Goal: Task Accomplishment & Management: Manage account settings

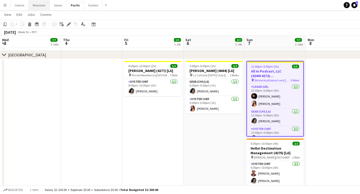
scroll to position [0, 151]
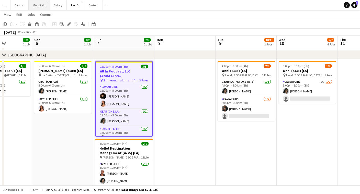
click at [40, 7] on button "Mountain Close" at bounding box center [39, 5] width 21 height 10
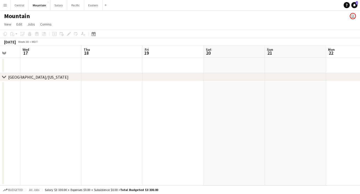
scroll to position [0, 164]
click at [71, 8] on button "Pacific Close" at bounding box center [75, 5] width 17 height 10
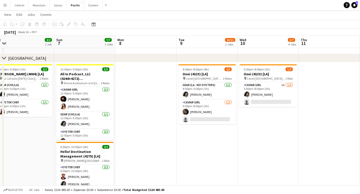
scroll to position [0, 191]
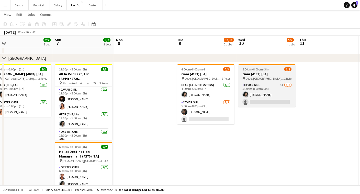
click at [253, 71] on app-job-card "5:00pm-8:00pm (3h) 1/2 Onni (4133) [LA] pin Level Los Angeles - Downtown South …" at bounding box center [266, 85] width 57 height 43
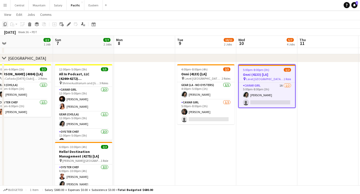
click at [5, 26] on icon "Copy" at bounding box center [5, 24] width 4 height 4
click at [41, 8] on button "Mountain Close" at bounding box center [39, 5] width 21 height 10
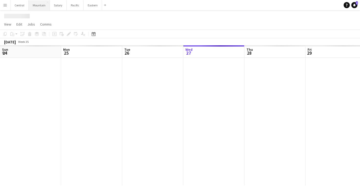
scroll to position [0, 122]
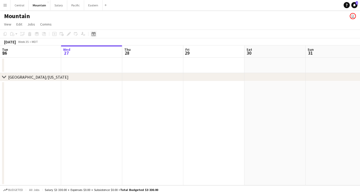
click at [93, 36] on div "Date picker" at bounding box center [93, 34] width 6 height 6
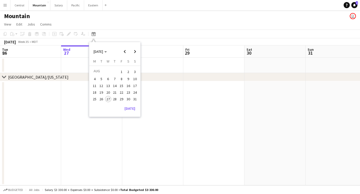
click at [99, 89] on button "19" at bounding box center [101, 92] width 7 height 7
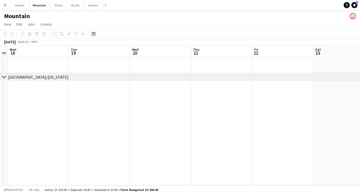
scroll to position [0, 0]
click at [99, 88] on app-date-cell at bounding box center [99, 133] width 61 height 104
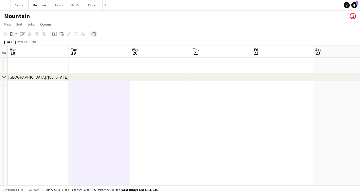
click at [95, 33] on icon at bounding box center [93, 34] width 4 height 4
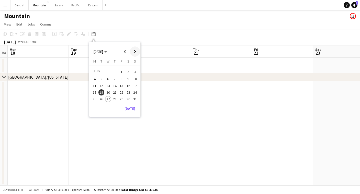
click at [135, 50] on span "Next month" at bounding box center [135, 51] width 10 height 10
click at [121, 90] on span "19" at bounding box center [121, 91] width 6 height 6
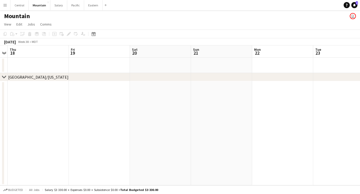
click at [100, 96] on app-date-cell at bounding box center [99, 133] width 61 height 104
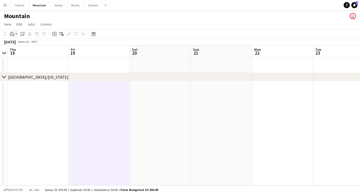
click at [12, 34] on icon at bounding box center [13, 35] width 2 height 2
click at [17, 42] on link "Paste Command V" at bounding box center [34, 43] width 40 height 5
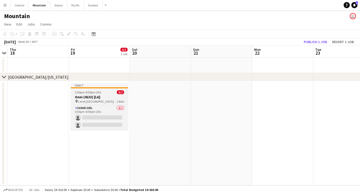
click at [87, 93] on span "5:00pm-8:00pm (3h)" at bounding box center [88, 92] width 26 height 4
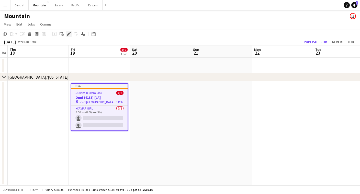
click at [69, 34] on icon at bounding box center [68, 34] width 3 height 3
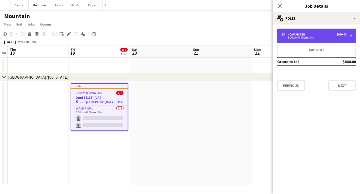
click at [301, 41] on div "2 x Caviar Girl $680.00 5:00pm-8:00pm (3h)" at bounding box center [316, 36] width 79 height 14
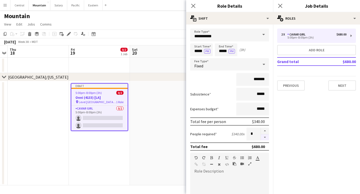
click at [265, 137] on button "button" at bounding box center [265, 137] width 8 height 6
type input "*"
drag, startPoint x: 260, startPoint y: 79, endPoint x: 255, endPoint y: 79, distance: 4.3
click at [255, 79] on input "*******" at bounding box center [252, 79] width 33 height 13
type input "*******"
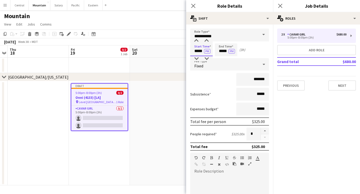
click at [196, 52] on input "*****" at bounding box center [201, 49] width 22 height 13
type input "*****"
click at [225, 51] on input "*****" at bounding box center [226, 49] width 22 height 13
type input "*****"
click at [215, 76] on div "*******" at bounding box center [229, 79] width 79 height 13
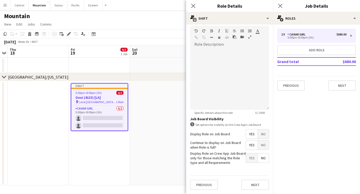
scroll to position [127, 0]
click at [249, 182] on button "Next" at bounding box center [255, 185] width 28 height 10
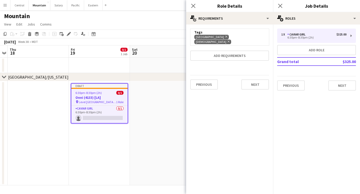
scroll to position [0, 0]
click at [224, 37] on icon "Remove" at bounding box center [225, 36] width 3 height 3
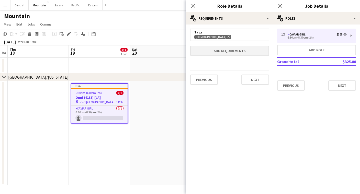
click at [215, 50] on button "Add requirements" at bounding box center [229, 51] width 79 height 10
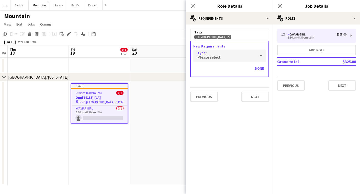
click at [222, 53] on div "Please select" at bounding box center [224, 56] width 62 height 12
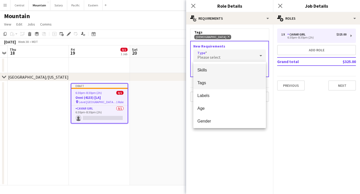
click at [219, 83] on span "Tags" at bounding box center [229, 82] width 64 height 5
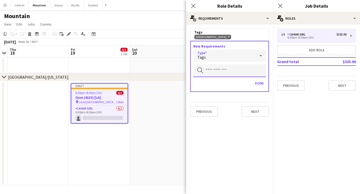
click at [219, 65] on input "text" at bounding box center [229, 70] width 73 height 13
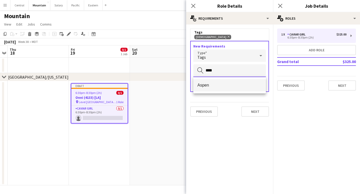
type input "****"
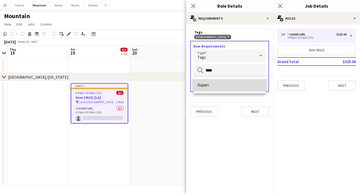
click at [214, 83] on span "Aspen" at bounding box center [229, 85] width 64 height 5
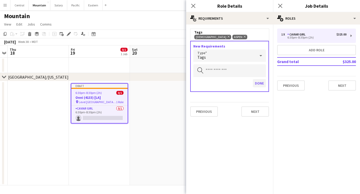
click at [258, 83] on button "Done" at bounding box center [259, 83] width 13 height 8
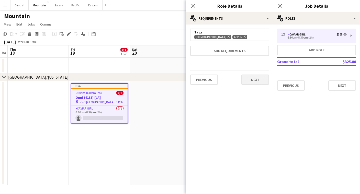
click at [255, 83] on button "Next" at bounding box center [255, 80] width 28 height 10
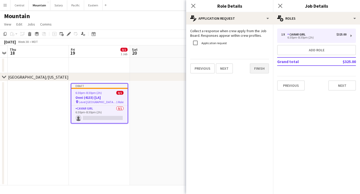
click at [263, 71] on button "Finish" at bounding box center [259, 68] width 19 height 10
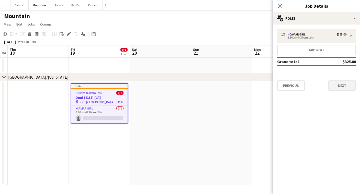
click at [335, 84] on button "Next" at bounding box center [342, 85] width 28 height 10
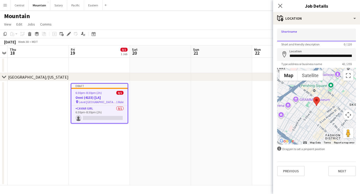
paste input "**********"
type input "**********"
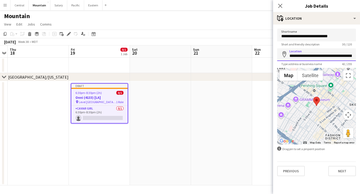
paste input
drag, startPoint x: 320, startPoint y: 56, endPoint x: 263, endPoint y: 56, distance: 57.2
click at [263, 56] on body "Menu Boards Boards Boards All jobs Status Workforce Workforce My Workforce Recr…" at bounding box center [180, 97] width 360 height 194
click at [319, 55] on input "**********" at bounding box center [316, 54] width 79 height 13
type input "**********"
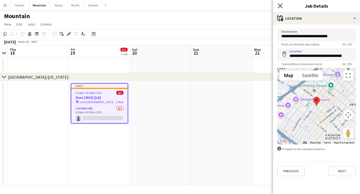
click at [278, 6] on icon "Close pop-in" at bounding box center [279, 5] width 5 height 5
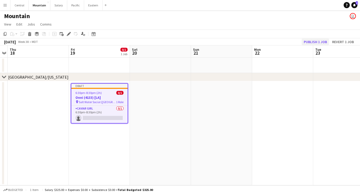
click at [309, 43] on button "Publish 1 job" at bounding box center [314, 42] width 27 height 7
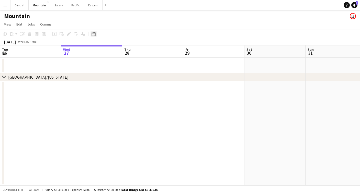
click at [93, 33] on icon at bounding box center [93, 34] width 4 height 4
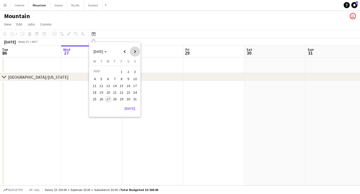
click at [133, 50] on span "Next month" at bounding box center [135, 51] width 10 height 10
click at [120, 91] on span "19" at bounding box center [121, 91] width 6 height 6
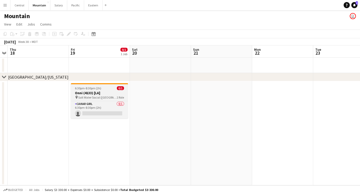
click at [120, 91] on h3 "Onni (4133) [LA]" at bounding box center [99, 93] width 57 height 5
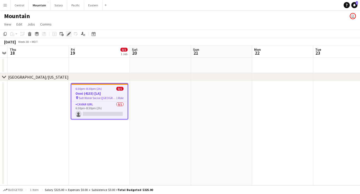
click at [69, 32] on icon "Edit" at bounding box center [69, 34] width 4 height 4
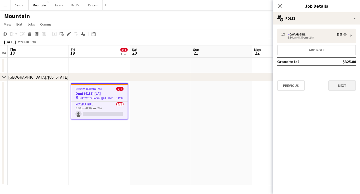
click at [342, 85] on button "Next" at bounding box center [342, 85] width 28 height 10
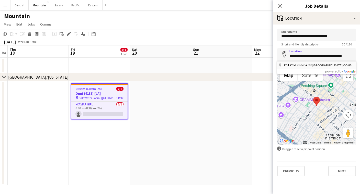
type input "**********"
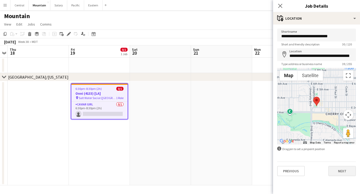
click at [348, 172] on button "Next" at bounding box center [342, 171] width 28 height 10
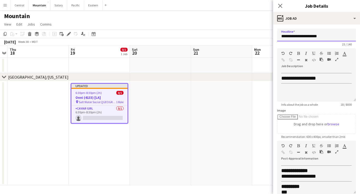
drag, startPoint x: 319, startPoint y: 37, endPoint x: 238, endPoint y: 34, distance: 80.2
click at [239, 34] on body "Menu Boards Boards Boards All jobs Status Workforce Workforce My Workforce Recr…" at bounding box center [180, 97] width 360 height 194
paste input "text"
type input "**********"
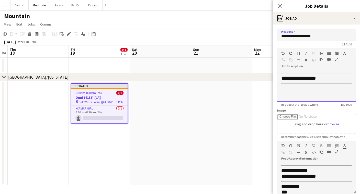
click at [316, 78] on span "**********" at bounding box center [298, 78] width 35 height 5
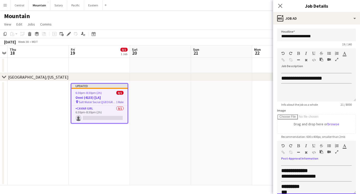
click at [315, 178] on span "**********" at bounding box center [298, 176] width 35 height 5
click at [336, 151] on icon "button" at bounding box center [336, 152] width 3 height 4
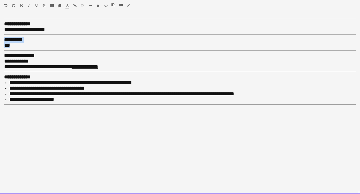
drag, startPoint x: 16, startPoint y: 43, endPoint x: 0, endPoint y: 40, distance: 16.6
click at [0, 40] on div "**********" at bounding box center [180, 106] width 360 height 178
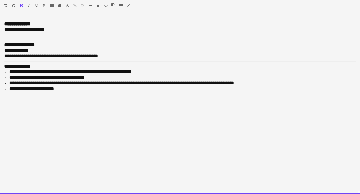
click at [9, 33] on div at bounding box center [180, 34] width 352 height 5
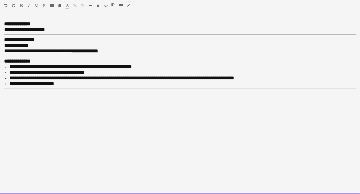
click at [5, 23] on b "**********" at bounding box center [17, 23] width 27 height 5
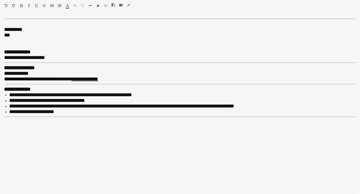
click at [90, 4] on icon "button" at bounding box center [90, 6] width 3 height 4
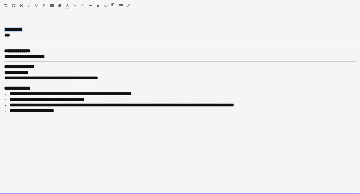
drag, startPoint x: 26, startPoint y: 29, endPoint x: -2, endPoint y: 29, distance: 28.4
click at [0, 29] on html "Menu Boards Boards Boards All jobs Status Workforce Workforce My Workforce Recr…" at bounding box center [180, 193] width 360 height 386
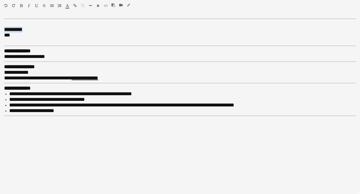
click at [21, 6] on icon "button" at bounding box center [21, 6] width 3 height 4
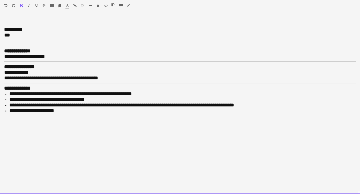
click at [26, 41] on div at bounding box center [180, 41] width 352 height 6
drag, startPoint x: 32, startPoint y: 71, endPoint x: 22, endPoint y: 71, distance: 9.5
click at [22, 71] on div "**********" at bounding box center [180, 73] width 352 height 6
drag, startPoint x: 63, startPoint y: 69, endPoint x: 23, endPoint y: 70, distance: 40.1
click at [23, 70] on div "**********" at bounding box center [180, 73] width 352 height 6
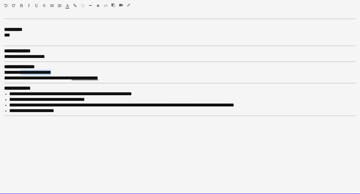
copy span "**********"
click at [50, 76] on span "**********" at bounding box center [51, 77] width 94 height 5
drag, startPoint x: 48, startPoint y: 76, endPoint x: 108, endPoint y: 75, distance: 60.6
click at [108, 75] on div "**********" at bounding box center [180, 78] width 352 height 6
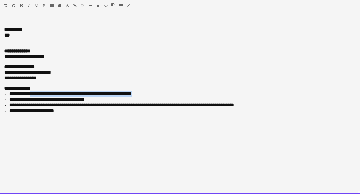
drag, startPoint x: 135, startPoint y: 90, endPoint x: 32, endPoint y: 90, distance: 102.7
click at [32, 91] on li "**********" at bounding box center [182, 94] width 346 height 6
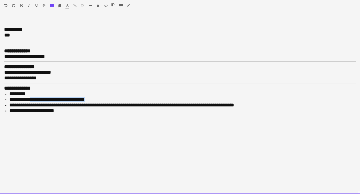
drag, startPoint x: 92, startPoint y: 97, endPoint x: 36, endPoint y: 95, distance: 57.0
click at [36, 97] on span "**********" at bounding box center [47, 99] width 76 height 5
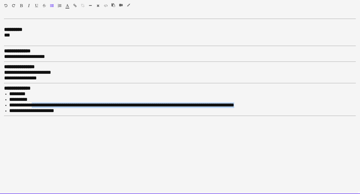
drag, startPoint x: 37, startPoint y: 100, endPoint x: 240, endPoint y: 103, distance: 203.9
click at [240, 103] on li "**********" at bounding box center [182, 105] width 346 height 6
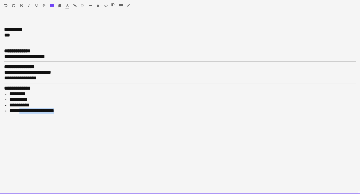
drag, startPoint x: 59, startPoint y: 107, endPoint x: 19, endPoint y: 110, distance: 40.2
click at [19, 110] on li "**********" at bounding box center [182, 111] width 346 height 6
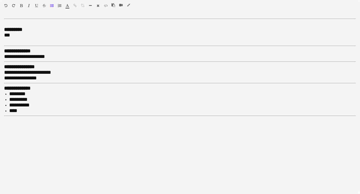
click at [128, 4] on icon "button" at bounding box center [128, 5] width 3 height 4
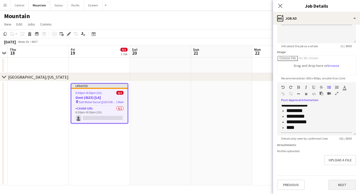
scroll to position [59, 0]
click at [338, 185] on button "Next" at bounding box center [342, 185] width 28 height 10
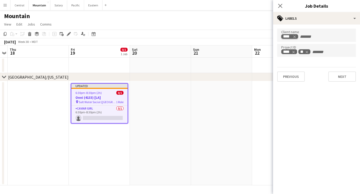
click at [295, 37] on icon "Remove tag" at bounding box center [295, 37] width 4 height 4
paste input "**********"
type input "**********"
click at [294, 53] on icon "Remove tag" at bounding box center [293, 52] width 4 height 4
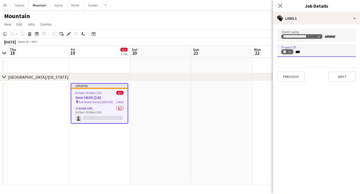
type input "****"
type input "**"
click at [290, 53] on icon "Remove tag" at bounding box center [289, 52] width 2 height 2
click at [346, 77] on button "Next" at bounding box center [342, 77] width 28 height 10
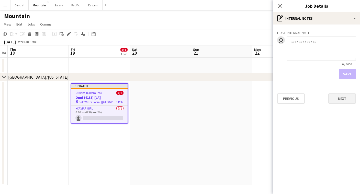
click at [338, 95] on button "Next" at bounding box center [342, 99] width 28 height 10
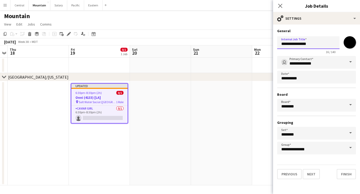
drag, startPoint x: 289, startPoint y: 43, endPoint x: 270, endPoint y: 43, distance: 19.7
click at [270, 43] on body "Menu Boards Boards Boards All jobs Status Workforce Workforce My Workforce Recr…" at bounding box center [180, 97] width 360 height 194
paste input "**********"
drag, startPoint x: 322, startPoint y: 43, endPoint x: 316, endPoint y: 43, distance: 6.4
click at [316, 43] on input "**********" at bounding box center [308, 42] width 62 height 13
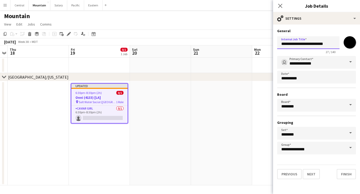
drag, startPoint x: 329, startPoint y: 45, endPoint x: 325, endPoint y: 44, distance: 3.1
click at [326, 45] on input "**********" at bounding box center [308, 42] width 62 height 13
type input "**********"
click at [350, 45] on input "*******" at bounding box center [349, 42] width 18 height 18
type input "*******"
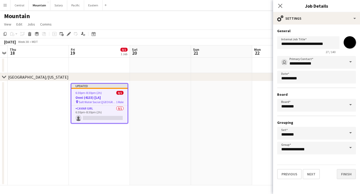
click at [343, 173] on button "Finish" at bounding box center [345, 174] width 19 height 10
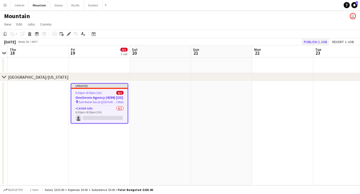
click at [322, 40] on button "Publish 1 job" at bounding box center [314, 42] width 27 height 7
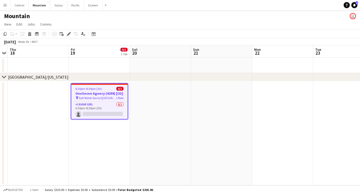
click at [5, 7] on button "Menu" at bounding box center [5, 5] width 10 height 10
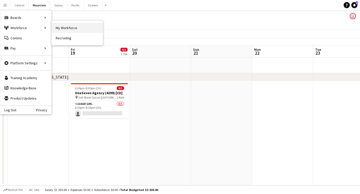
click at [64, 28] on link "My Workforce" at bounding box center [77, 28] width 51 height 10
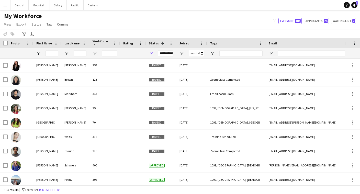
click at [165, 52] on div "**********" at bounding box center [165, 53] width 15 height 6
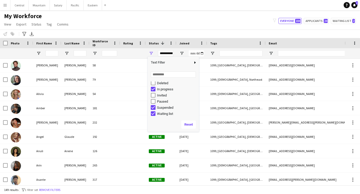
type input "**********"
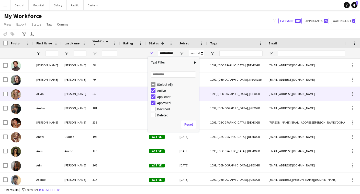
click at [134, 91] on div at bounding box center [133, 94] width 26 height 14
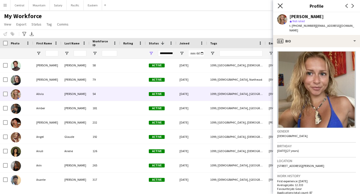
click at [280, 6] on icon at bounding box center [279, 5] width 5 height 5
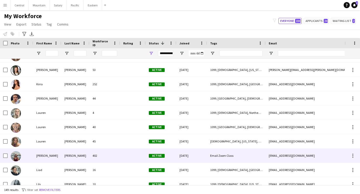
click at [122, 155] on div at bounding box center [133, 156] width 26 height 14
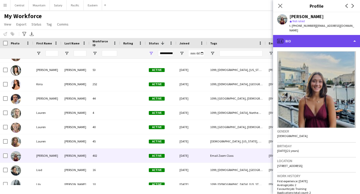
click at [317, 40] on div "profile Bio" at bounding box center [316, 41] width 87 height 12
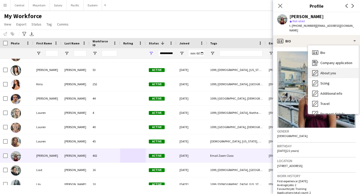
click at [324, 71] on span "About you" at bounding box center [328, 73] width 16 height 5
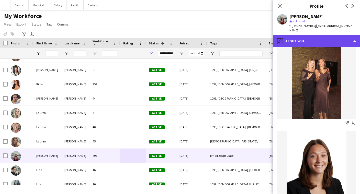
click at [320, 37] on div "pencil4 About you" at bounding box center [316, 41] width 87 height 12
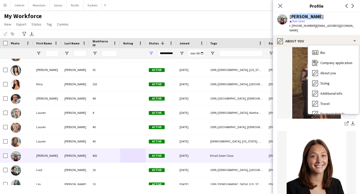
drag, startPoint x: 290, startPoint y: 17, endPoint x: 312, endPoint y: 17, distance: 22.5
click at [312, 17] on div "[PERSON_NAME]" at bounding box center [306, 16] width 34 height 5
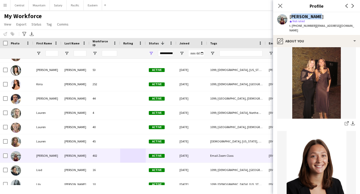
copy div "[PERSON_NAME]"
drag, startPoint x: 294, startPoint y: 27, endPoint x: 339, endPoint y: 26, distance: 45.5
click at [339, 26] on div "Leah Stuart star Not rated t. +14107768609 | la8tbug@icloud.com" at bounding box center [316, 23] width 87 height 23
copy div "14107768609 | la8tbug@icloud.com"
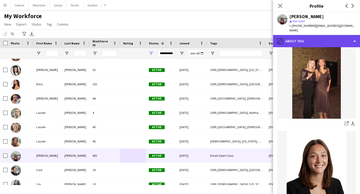
click at [316, 37] on div "pencil4 About you" at bounding box center [316, 41] width 87 height 12
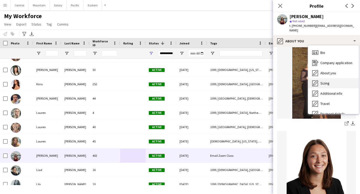
click at [326, 81] on div "Sizing Sizing" at bounding box center [333, 83] width 51 height 10
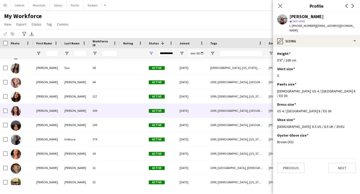
scroll to position [844, 0]
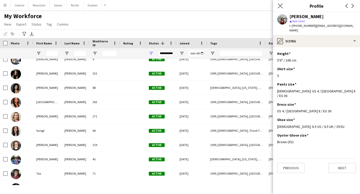
click at [283, 6] on app-icon "Close pop-in" at bounding box center [279, 5] width 7 height 7
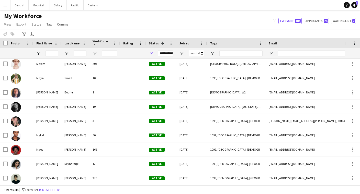
scroll to position [1510, 0]
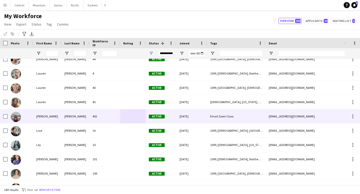
click at [102, 113] on div "402" at bounding box center [104, 116] width 31 height 14
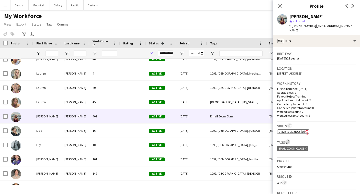
click at [288, 140] on app-icon "Edit crew company tags" at bounding box center [288, 142] width 4 height 4
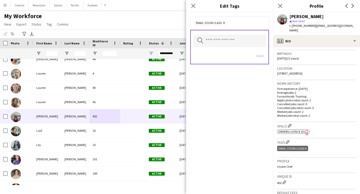
click at [224, 24] on icon "Remove" at bounding box center [222, 22] width 3 height 3
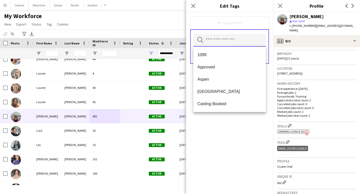
click at [224, 38] on input "text" at bounding box center [229, 40] width 73 height 13
click at [216, 54] on span "1099" at bounding box center [229, 54] width 64 height 5
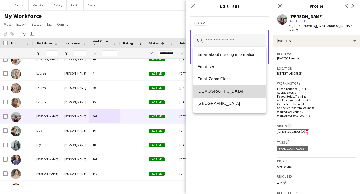
click at [213, 89] on span "Female" at bounding box center [229, 91] width 64 height 5
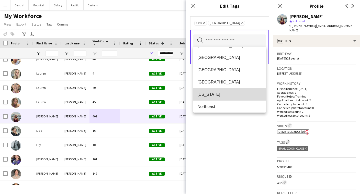
click at [212, 92] on mat-option "[US_STATE]" at bounding box center [229, 94] width 73 height 12
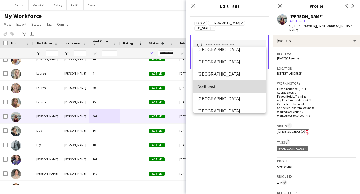
click at [210, 86] on span "Northeast" at bounding box center [229, 86] width 64 height 5
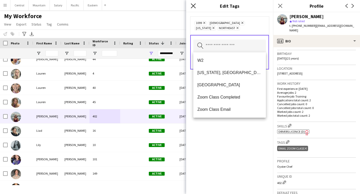
click at [193, 6] on icon at bounding box center [193, 5] width 5 height 5
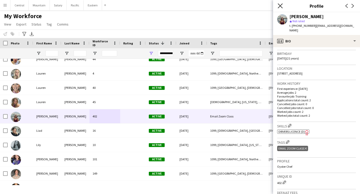
click at [282, 6] on icon "Close pop-in" at bounding box center [279, 5] width 5 height 5
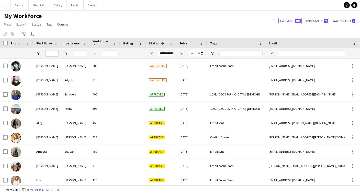
click at [47, 55] on input "First Name Filter Input" at bounding box center [51, 53] width 13 height 6
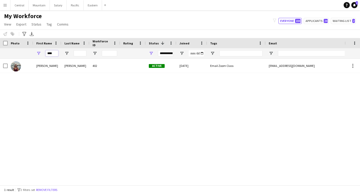
type input "****"
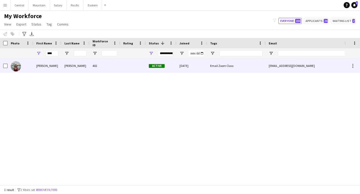
drag, startPoint x: 49, startPoint y: 62, endPoint x: 52, endPoint y: 69, distance: 8.5
click at [52, 69] on div "[PERSON_NAME]" at bounding box center [47, 66] width 28 height 14
click at [207, 62] on div "Email Zoom Class" at bounding box center [236, 66] width 59 height 14
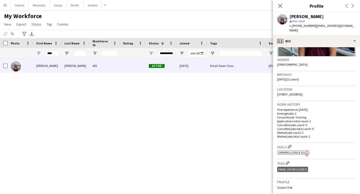
scroll to position [75, 0]
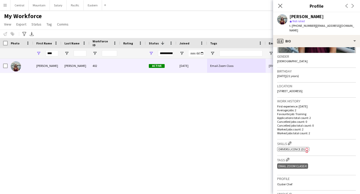
click at [306, 165] on icon "Delete tag" at bounding box center [306, 166] width 2 height 3
click at [288, 158] on app-icon "Edit crew company tags" at bounding box center [288, 160] width 4 height 4
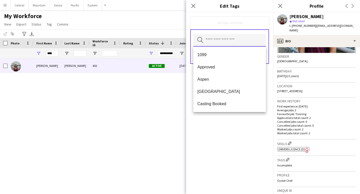
click at [209, 37] on input "text" at bounding box center [229, 40] width 73 height 13
click at [208, 57] on mat-option "1099" at bounding box center [229, 55] width 73 height 12
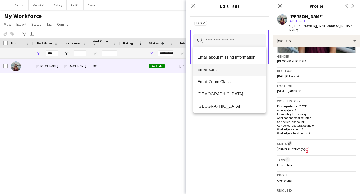
scroll to position [81, 0]
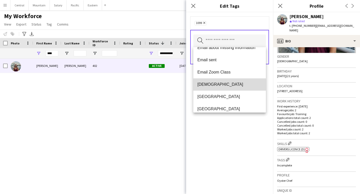
click at [208, 83] on span "[DEMOGRAPHIC_DATA]" at bounding box center [229, 84] width 64 height 5
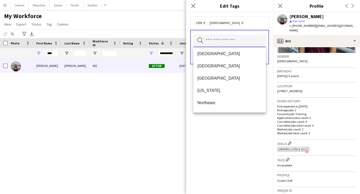
scroll to position [169, 0]
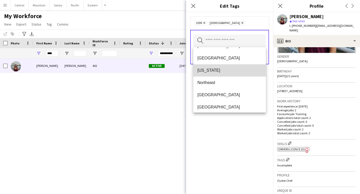
click at [207, 72] on span "[US_STATE]" at bounding box center [229, 70] width 64 height 5
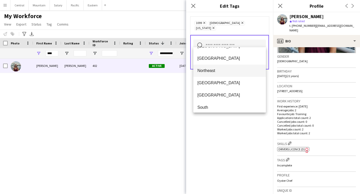
scroll to position [169, 0]
click at [204, 72] on span "Northeast" at bounding box center [229, 69] width 64 height 5
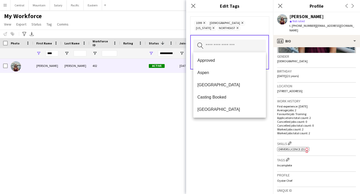
click at [249, 137] on div "1099 Remove Female Remove New York Remove Northeast Remove Search by tag name S…" at bounding box center [229, 103] width 87 height 182
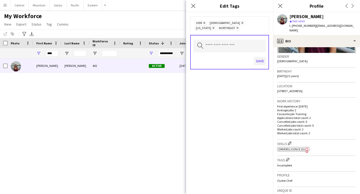
click at [259, 62] on button "Save" at bounding box center [260, 61] width 12 height 8
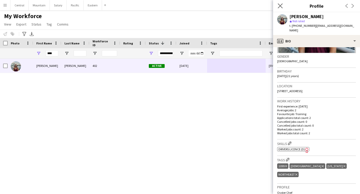
click at [278, 7] on icon "Close pop-in" at bounding box center [279, 5] width 5 height 5
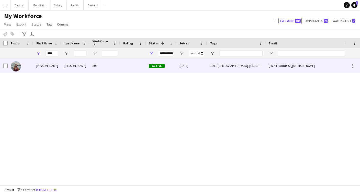
click at [90, 65] on div "402" at bounding box center [104, 66] width 31 height 14
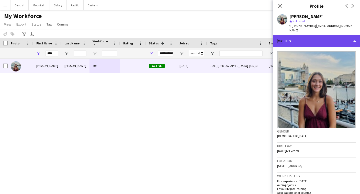
click at [350, 37] on div "profile Bio" at bounding box center [316, 41] width 87 height 12
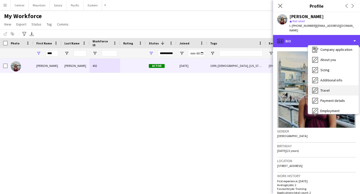
scroll to position [14, 0]
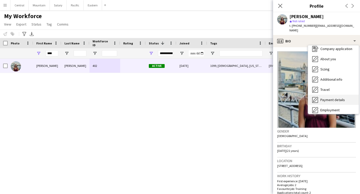
click at [339, 98] on span "Payment details" at bounding box center [332, 100] width 25 height 5
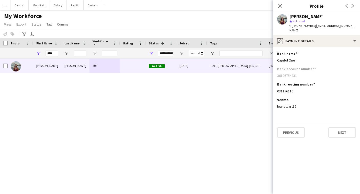
drag, startPoint x: 278, startPoint y: 71, endPoint x: 298, endPoint y: 71, distance: 20.2
click at [298, 73] on div "36106754231" at bounding box center [316, 75] width 79 height 5
copy div "36106754231"
drag, startPoint x: 277, startPoint y: 86, endPoint x: 295, endPoint y: 86, distance: 17.4
click at [295, 89] on div "031176110" at bounding box center [316, 91] width 79 height 5
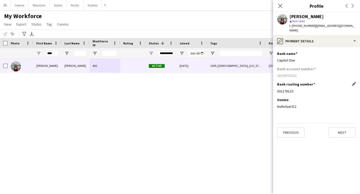
copy div "031176110"
drag, startPoint x: 26, startPoint y: 193, endPoint x: 339, endPoint y: 88, distance: 329.6
click at [339, 89] on div "031176110" at bounding box center [316, 91] width 79 height 5
drag, startPoint x: 277, startPoint y: 54, endPoint x: 294, endPoint y: 56, distance: 17.2
click at [294, 56] on app-section-data-types "Bank name Edit this field Capitol One Bank account number 36106754231 Bank rout…" at bounding box center [316, 120] width 87 height 147
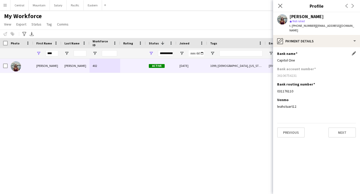
copy div "Capitol One"
click at [353, 51] on app-icon "Edit this field" at bounding box center [354, 53] width 4 height 4
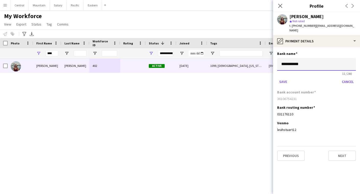
click at [292, 61] on input "**********" at bounding box center [316, 64] width 79 height 13
type input "**********"
click at [284, 78] on button "Save" at bounding box center [283, 82] width 12 height 8
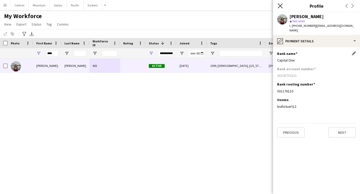
click at [280, 5] on icon "Close pop-in" at bounding box center [279, 5] width 5 height 5
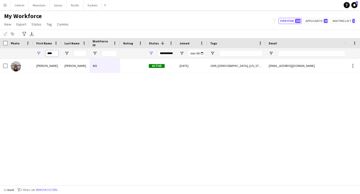
drag, startPoint x: 53, startPoint y: 53, endPoint x: 33, endPoint y: 53, distance: 19.4
click at [33, 53] on div "****" at bounding box center [47, 53] width 28 height 10
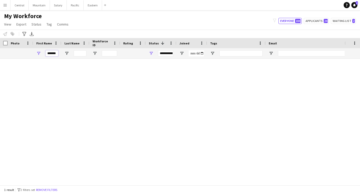
scroll to position [0, 0]
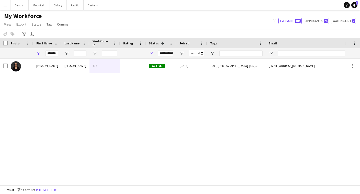
drag, startPoint x: 54, startPoint y: 62, endPoint x: 52, endPoint y: 67, distance: 6.1
click at [52, 67] on div "Daniela" at bounding box center [47, 66] width 28 height 14
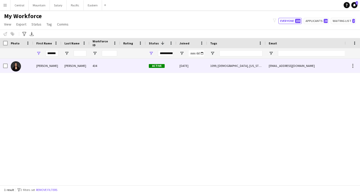
click at [249, 68] on div "1099, Female, New York, Northeast" at bounding box center [236, 66] width 59 height 14
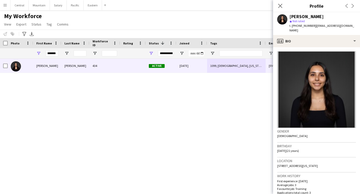
drag, startPoint x: 290, startPoint y: 16, endPoint x: 320, endPoint y: 16, distance: 30.1
click at [320, 16] on div "[PERSON_NAME]" at bounding box center [322, 16] width 66 height 5
copy div "[PERSON_NAME]"
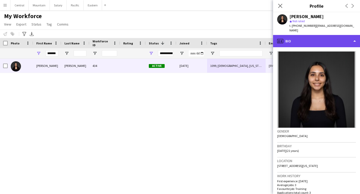
click at [299, 35] on div "profile Bio" at bounding box center [316, 41] width 87 height 12
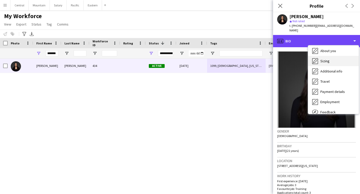
scroll to position [30, 0]
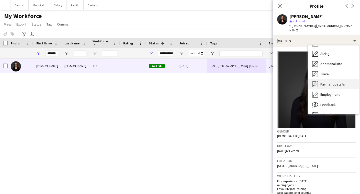
click at [323, 82] on span "Payment details" at bounding box center [332, 84] width 25 height 5
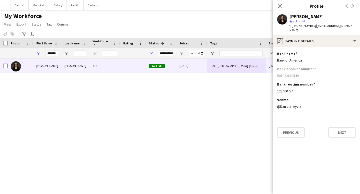
drag, startPoint x: 278, startPoint y: 71, endPoint x: 299, endPoint y: 71, distance: 21.2
click at [299, 73] on div "501022860549" at bounding box center [316, 75] width 79 height 5
copy div "501022860549"
drag, startPoint x: 277, startPoint y: 86, endPoint x: 294, endPoint y: 86, distance: 17.1
click at [294, 89] on div "122400724" at bounding box center [316, 91] width 79 height 5
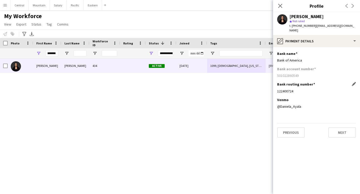
copy div "122400724"
drag, startPoint x: 312, startPoint y: 25, endPoint x: 341, endPoint y: 25, distance: 28.4
click at [341, 25] on span "| ddayala29@gmail.com" at bounding box center [321, 28] width 65 height 8
copy span "ddayala29@gmail.com"
click at [55, 53] on input "*******" at bounding box center [51, 53] width 13 height 6
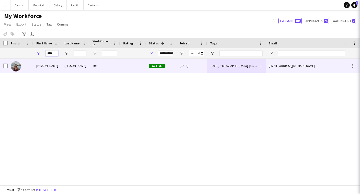
type input "****"
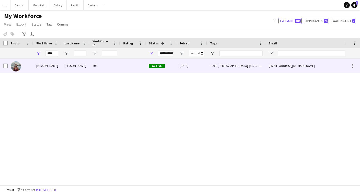
click at [60, 68] on div "Leah" at bounding box center [47, 66] width 28 height 14
click at [292, 71] on div "la8tbug@icloud.com" at bounding box center [316, 66] width 102 height 14
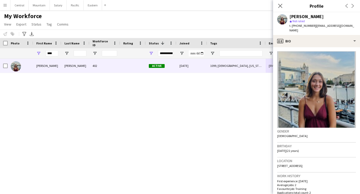
drag, startPoint x: 319, startPoint y: 26, endPoint x: 341, endPoint y: 26, distance: 21.5
click at [341, 26] on div "Leah Stuart star Not rated t. +14107768609 | la8tbug@icloud.com" at bounding box center [316, 23] width 87 height 23
drag, startPoint x: 56, startPoint y: 54, endPoint x: 26, endPoint y: 51, distance: 30.5
click at [26, 51] on div "****" at bounding box center [291, 53] width 582 height 10
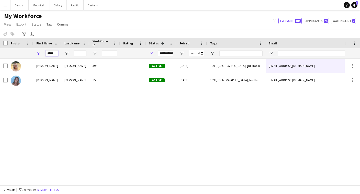
type input "*****"
drag, startPoint x: 54, startPoint y: 62, endPoint x: 53, endPoint y: 67, distance: 5.5
click at [53, 67] on div "Riley" at bounding box center [47, 66] width 28 height 14
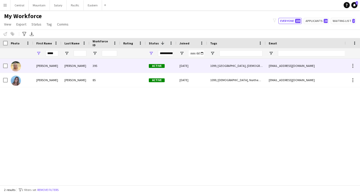
click at [282, 65] on div "rbyford25@icloud.com" at bounding box center [316, 66] width 102 height 14
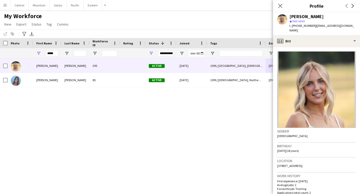
drag, startPoint x: 312, startPoint y: 26, endPoint x: 343, endPoint y: 26, distance: 30.4
click at [343, 26] on div "Riley Byford star Not rated t. +19703793536 | rbyford25@icloud.com" at bounding box center [316, 23] width 87 height 23
copy span "rbyford25@icloud.com"
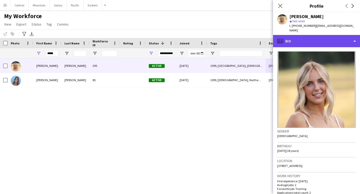
click at [336, 36] on div "profile Bio" at bounding box center [316, 41] width 87 height 12
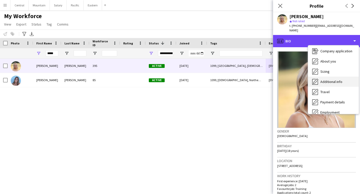
scroll to position [14, 0]
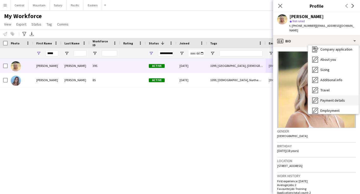
click at [323, 98] on span "Payment details" at bounding box center [332, 100] width 25 height 5
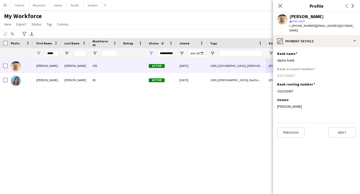
drag, startPoint x: 277, startPoint y: 71, endPoint x: 296, endPoint y: 71, distance: 18.4
click at [296, 73] on div "8911703687" at bounding box center [316, 75] width 79 height 5
copy div "8911703687"
drag, startPoint x: 277, startPoint y: 87, endPoint x: 302, endPoint y: 87, distance: 25.0
click at [302, 89] on div "102103407" at bounding box center [316, 91] width 79 height 5
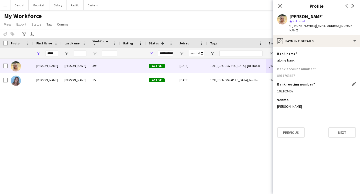
copy div "102103407"
click at [280, 4] on icon "Close pop-in" at bounding box center [279, 5] width 5 height 5
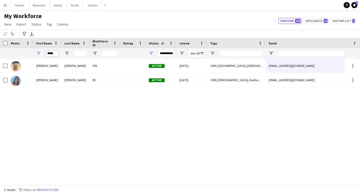
click at [56, 53] on input "*****" at bounding box center [51, 53] width 13 height 6
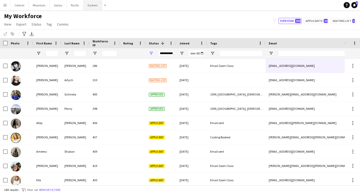
click at [91, 6] on button "Eastern Close" at bounding box center [93, 5] width 18 height 10
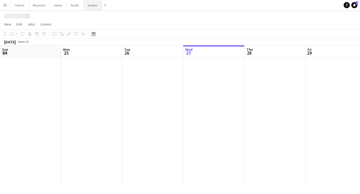
scroll to position [0, 122]
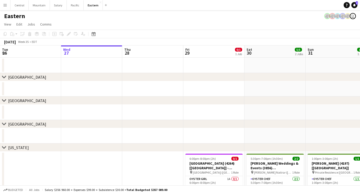
click at [97, 34] on div "Date picker AUG 2025 AUG 2025 Monday M Tuesday T Wednesday W Thursday T Friday …" at bounding box center [91, 34] width 11 height 6
click at [95, 34] on icon at bounding box center [93, 34] width 4 height 4
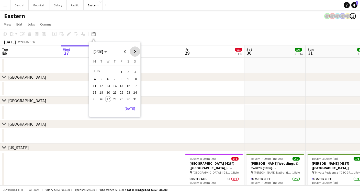
click at [136, 51] on span "Next month" at bounding box center [135, 51] width 10 height 10
click at [126, 78] on span "6" at bounding box center [128, 78] width 6 height 6
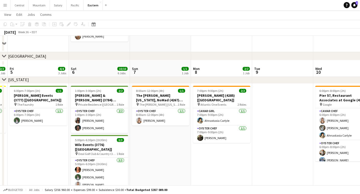
scroll to position [178, 0]
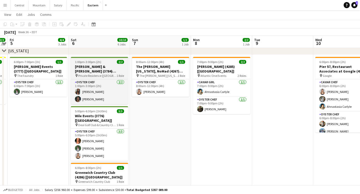
click at [106, 68] on h3 "Van Wyck & Van Wyck (3784) [NYC]" at bounding box center [99, 68] width 57 height 9
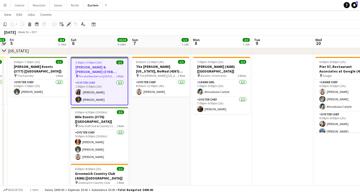
click at [71, 25] on div "Edit" at bounding box center [69, 24] width 6 height 6
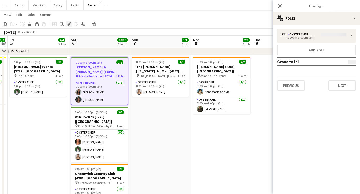
type input "**********"
click at [339, 82] on button "Next" at bounding box center [342, 85] width 28 height 10
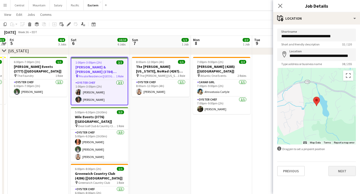
click at [339, 169] on button "Next" at bounding box center [342, 171] width 28 height 10
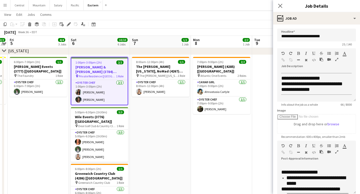
scroll to position [39, 0]
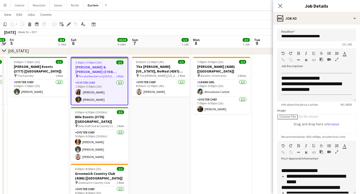
click at [335, 151] on icon "button" at bounding box center [336, 152] width 3 height 4
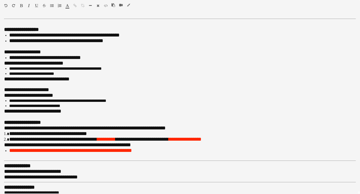
scroll to position [0, 0]
click at [129, 6] on icon "button" at bounding box center [128, 5] width 3 height 4
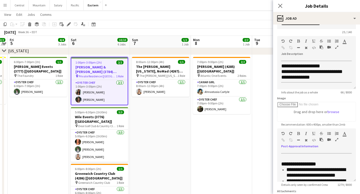
scroll to position [15, 0]
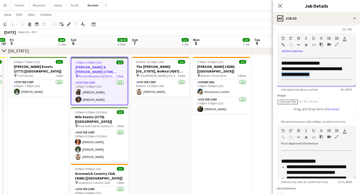
drag, startPoint x: 320, startPoint y: 74, endPoint x: 277, endPoint y: 75, distance: 42.2
click at [277, 75] on div "**********" at bounding box center [316, 71] width 79 height 31
drag, startPoint x: 331, startPoint y: 64, endPoint x: 270, endPoint y: 65, distance: 61.1
click at [270, 65] on body "Menu Boards Boards Boards All jobs Status Workforce Workforce My Workforce Recr…" at bounding box center [180, 122] width 360 height 601
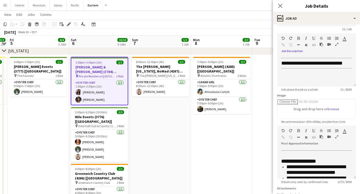
click at [337, 137] on icon "button" at bounding box center [336, 137] width 3 height 4
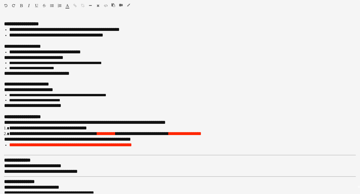
scroll to position [3, 0]
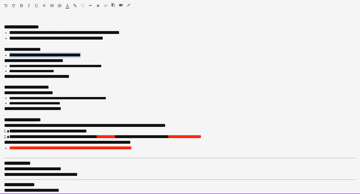
drag, startPoint x: 88, startPoint y: 54, endPoint x: 6, endPoint y: 54, distance: 82.3
click at [9, 54] on li "**********" at bounding box center [182, 55] width 346 height 6
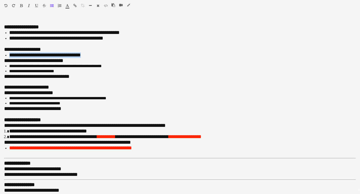
click at [67, 7] on icon "button" at bounding box center [67, 6] width 3 height 4
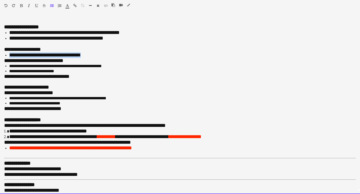
type input "*******"
click at [48, 59] on span "**********" at bounding box center [45, 60] width 37 height 5
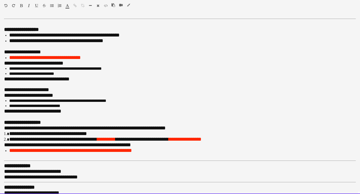
scroll to position [0, 0]
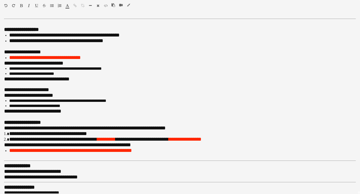
click at [129, 4] on icon "button" at bounding box center [128, 5] width 3 height 4
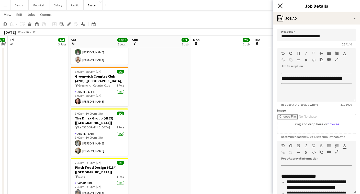
click at [280, 7] on icon "Close pop-in" at bounding box center [279, 5] width 5 height 5
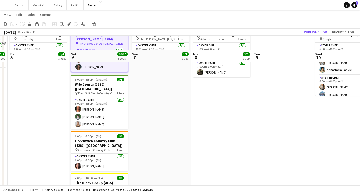
scroll to position [201, 0]
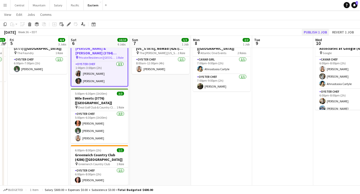
click at [307, 31] on button "Publish 1 job" at bounding box center [314, 32] width 27 height 7
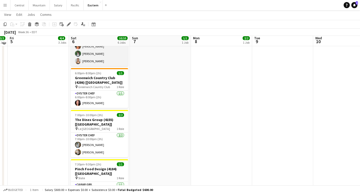
scroll to position [274, 0]
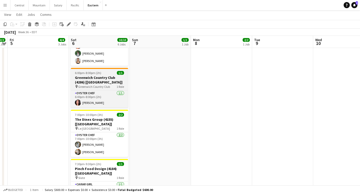
click at [82, 85] on span "Greenwich Country Club" at bounding box center [94, 87] width 32 height 4
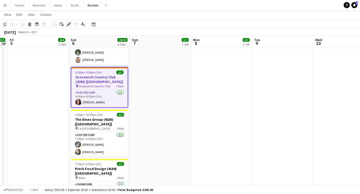
click at [70, 25] on icon "Edit" at bounding box center [69, 24] width 4 height 4
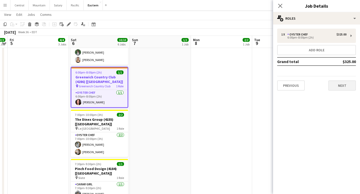
click at [341, 85] on button "Next" at bounding box center [342, 85] width 28 height 10
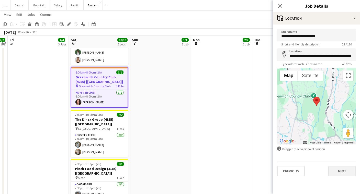
click at [331, 173] on button "Next" at bounding box center [342, 171] width 28 height 10
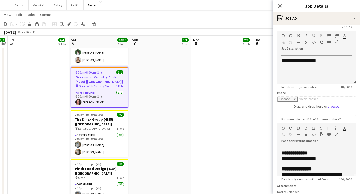
scroll to position [0, 0]
click at [281, 4] on icon "Close pop-in" at bounding box center [279, 5] width 5 height 5
